Goal: Obtain resource: Obtain resource

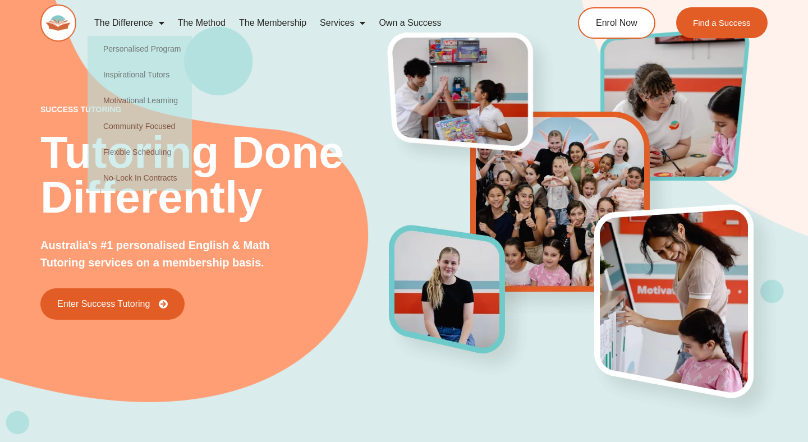
click at [56, 26] on img at bounding box center [58, 22] width 36 height 37
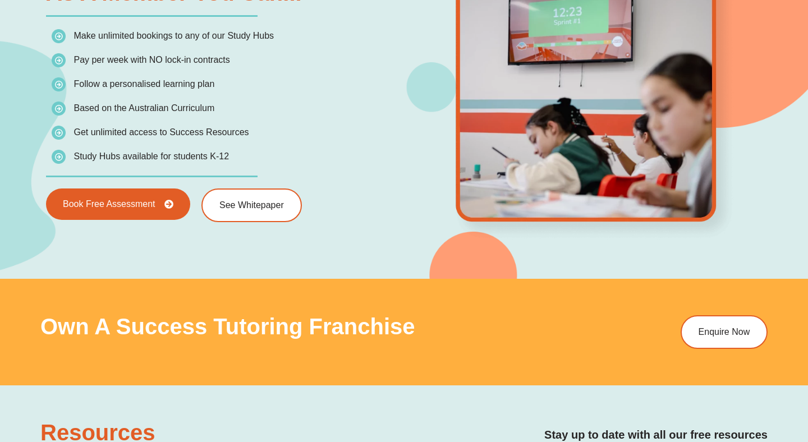
scroll to position [1616, 0]
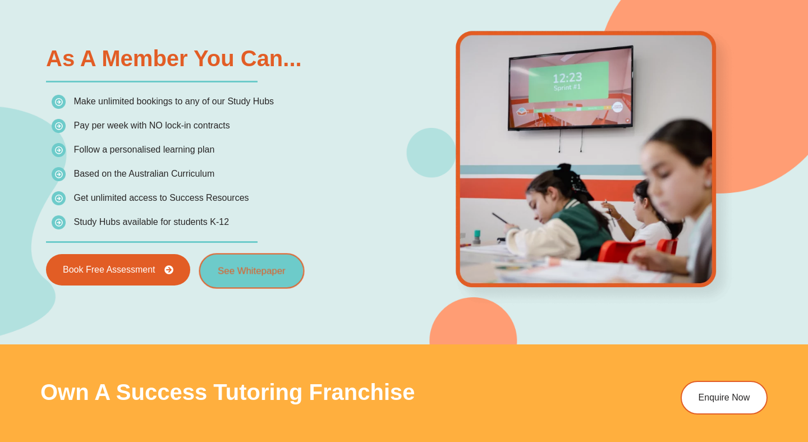
click at [245, 276] on span "See Whitepaper" at bounding box center [251, 271] width 67 height 10
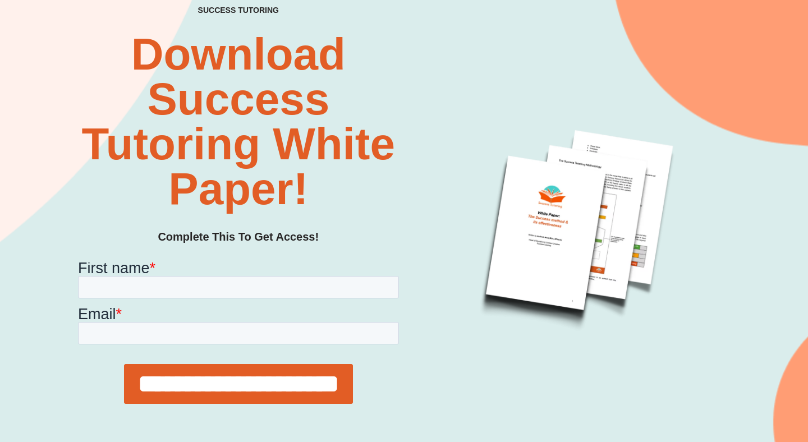
scroll to position [91, 0]
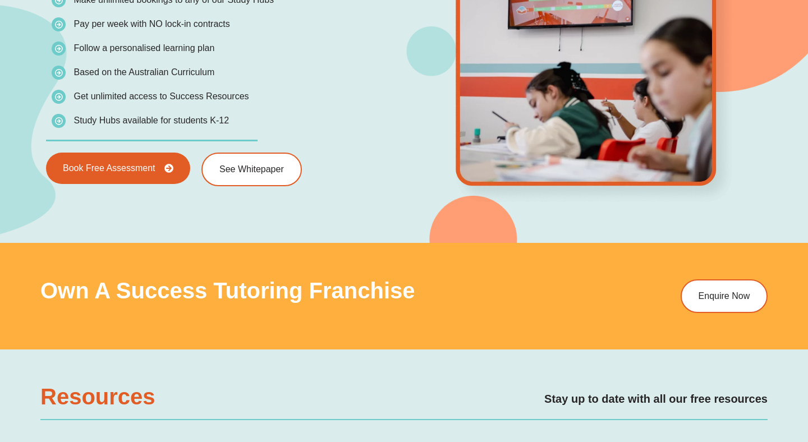
scroll to position [1832, 0]
